Goal: Information Seeking & Learning: Learn about a topic

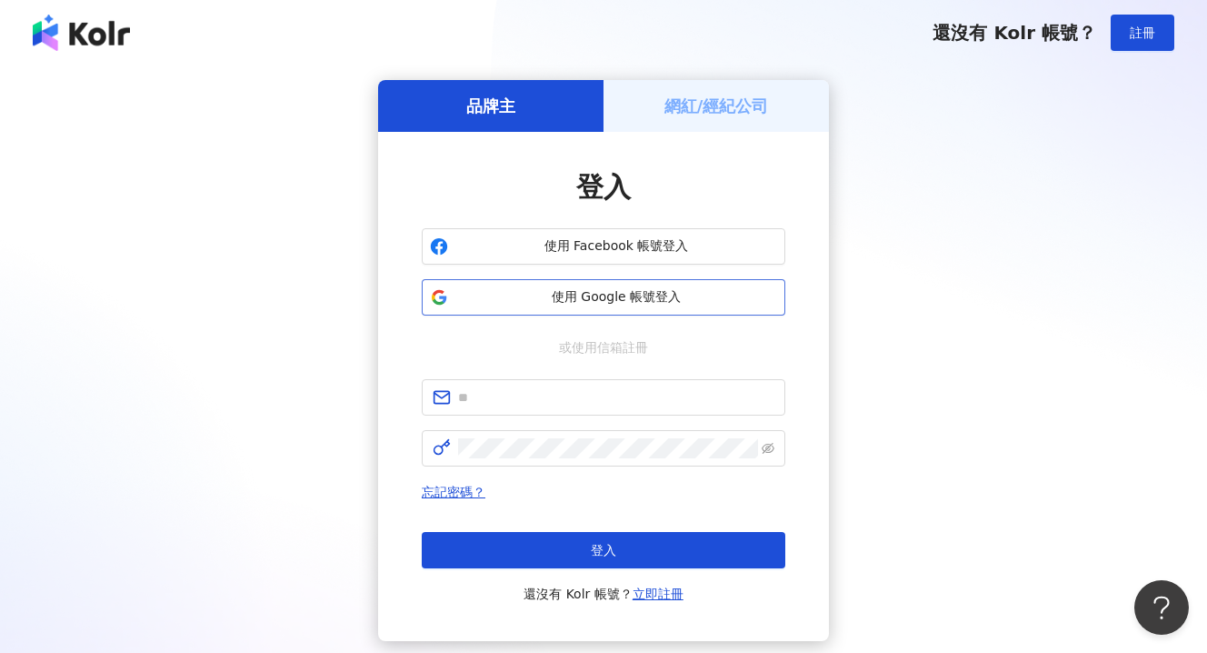
click at [624, 299] on span "使用 Google 帳號登入" at bounding box center [616, 297] width 322 height 18
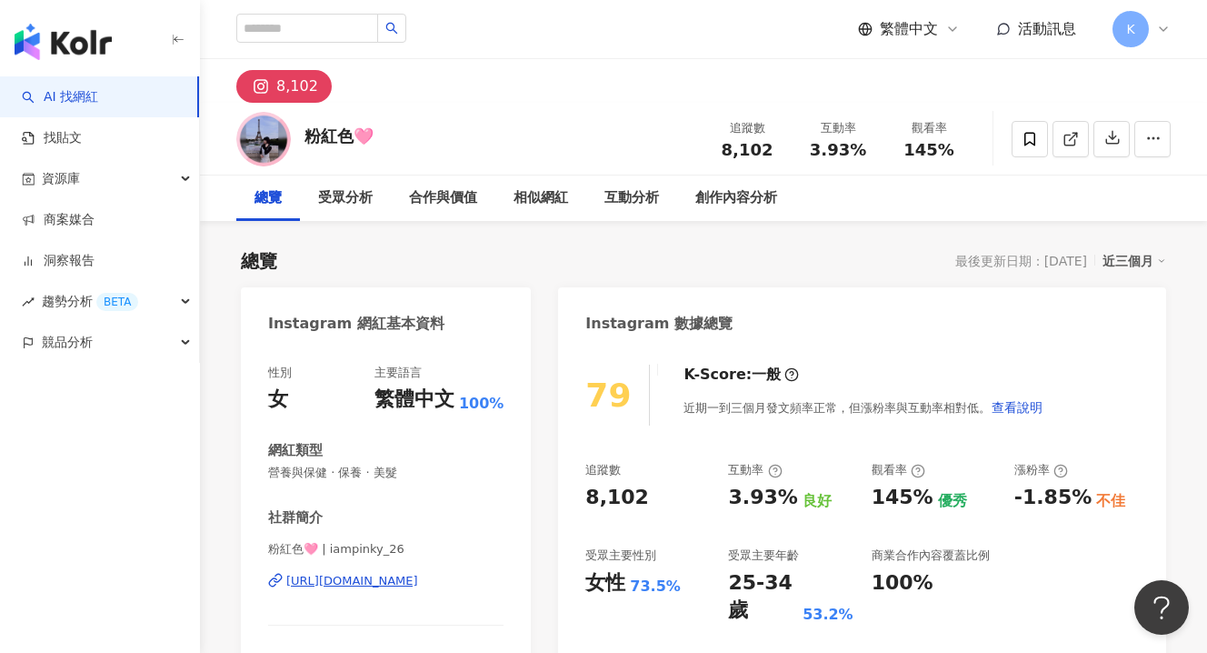
scroll to position [112, 0]
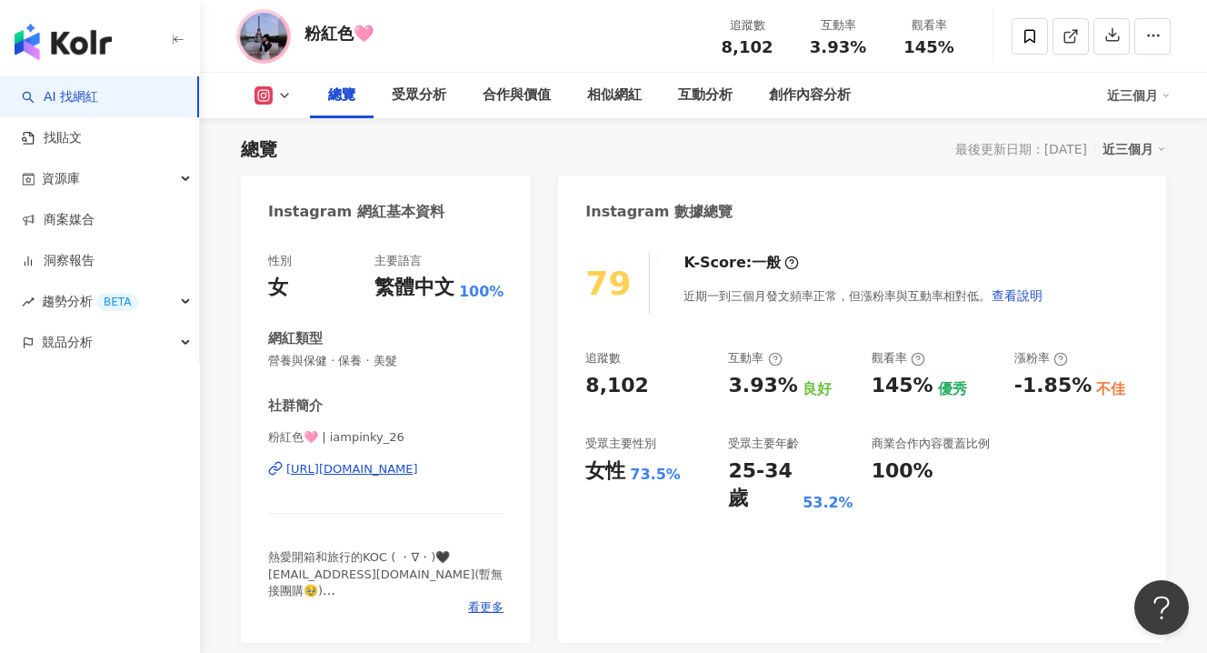
click at [672, 392] on div "8,102" at bounding box center [647, 386] width 125 height 28
drag, startPoint x: 726, startPoint y: 392, endPoint x: 793, endPoint y: 390, distance: 66.4
click at [793, 390] on div "追蹤數 8,102 互動率 3.93% 良好 觀看率 145% 優秀 漲粉率 -1.85% 不佳 受眾主要性別 女性 73.5% 受眾主要年齡 25-34 歲…" at bounding box center [862, 431] width 554 height 163
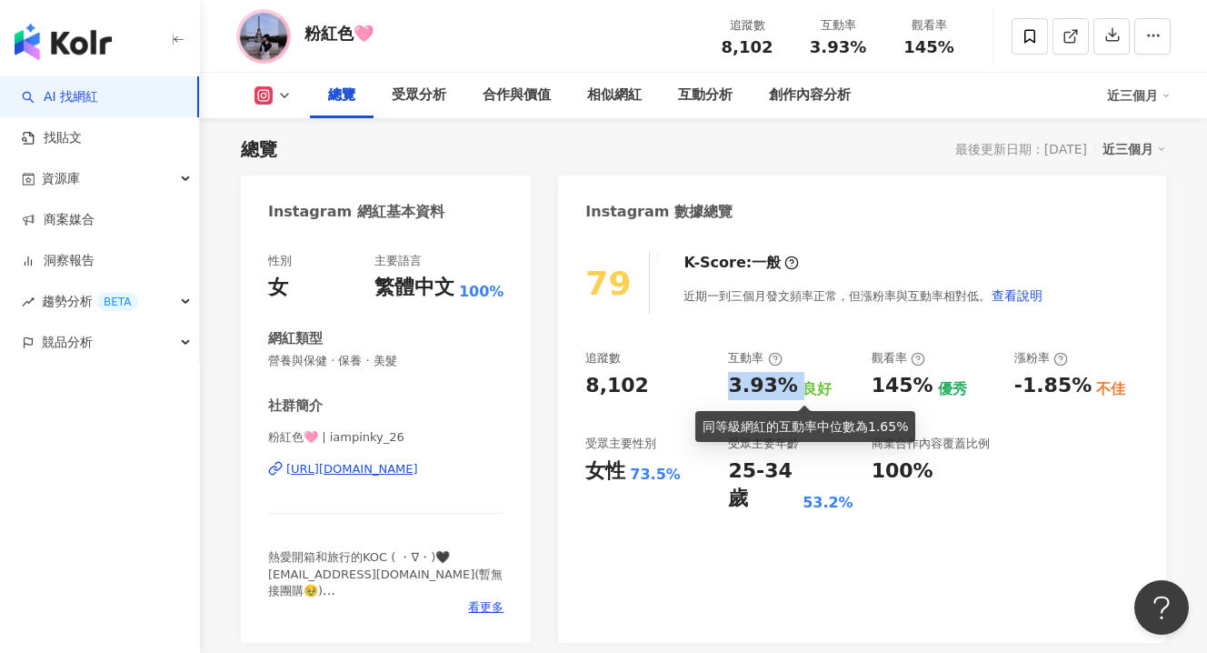
copy div "3.93%"
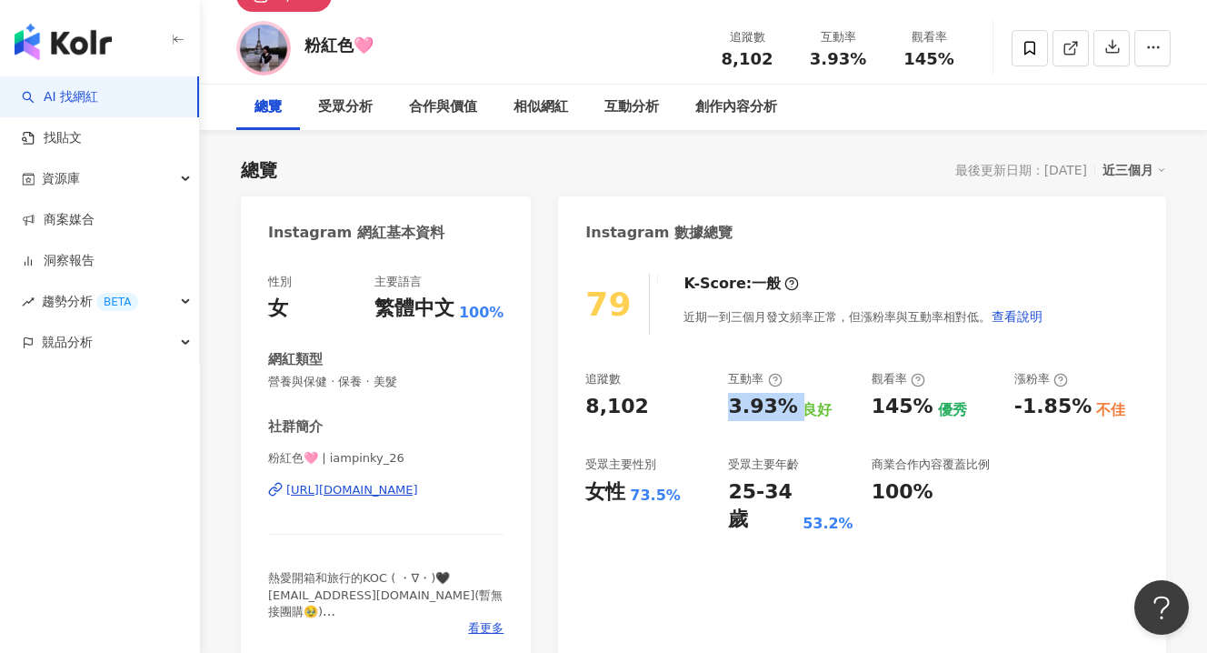
scroll to position [207, 0]
